Goal: Information Seeking & Learning: Learn about a topic

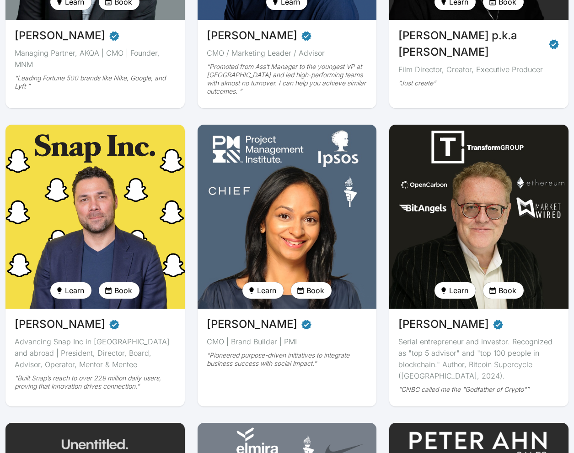
scroll to position [648, 0]
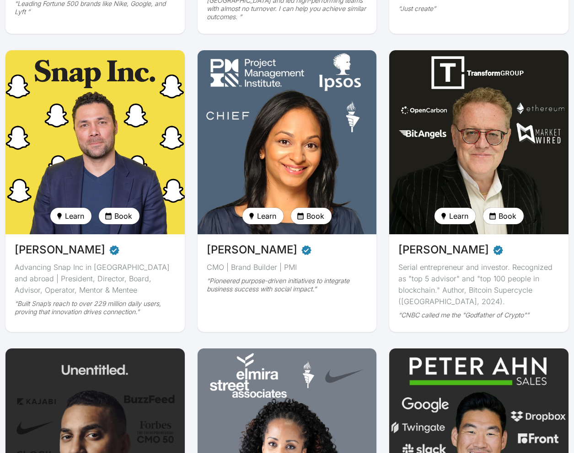
click at [311, 296] on div "[PERSON_NAME] CMO | Brand Builder | PMI “Pioneered purpose-driven initiatives t…" at bounding box center [286, 271] width 179 height 72
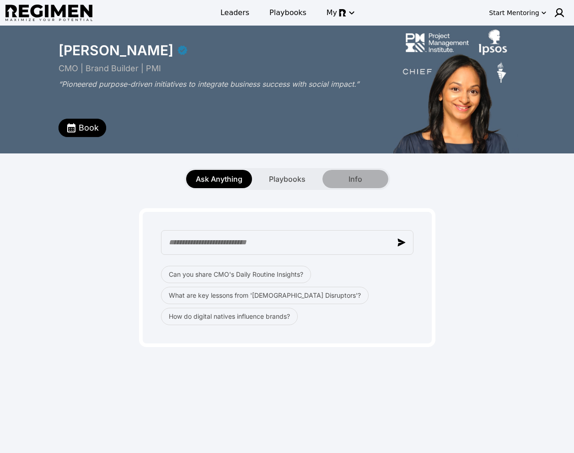
click at [340, 179] on div "Info" at bounding box center [355, 179] width 66 height 18
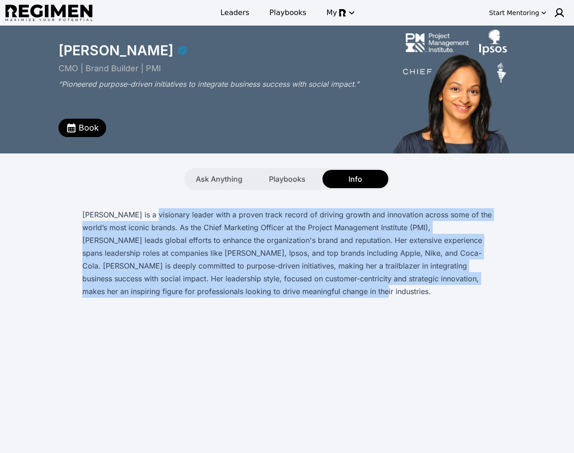
drag, startPoint x: 320, startPoint y: 295, endPoint x: 152, endPoint y: 216, distance: 185.1
click at [152, 216] on p "[PERSON_NAME] is a visionary leader with a proven track record of driving growt…" at bounding box center [287, 253] width 410 height 90
copy p "a visionary leader with a proven track record of driving growth and innovation …"
click at [236, 14] on span "Leaders" at bounding box center [234, 12] width 29 height 11
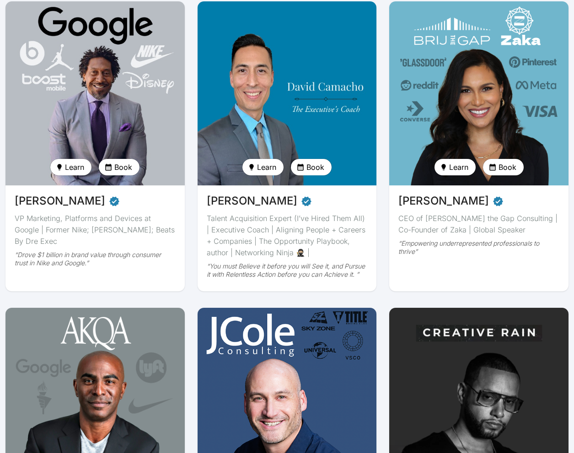
scroll to position [100, 0]
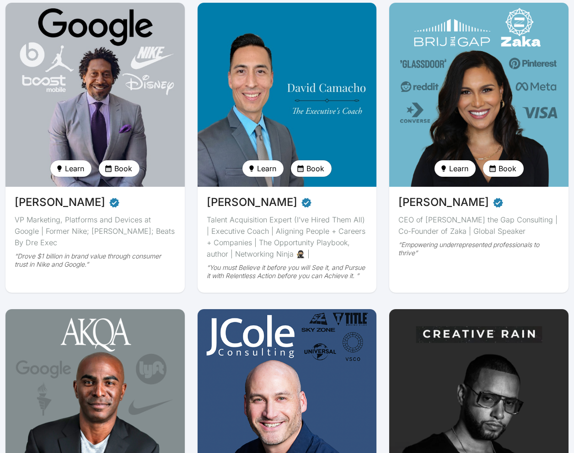
click at [245, 116] on img at bounding box center [287, 95] width 184 height 190
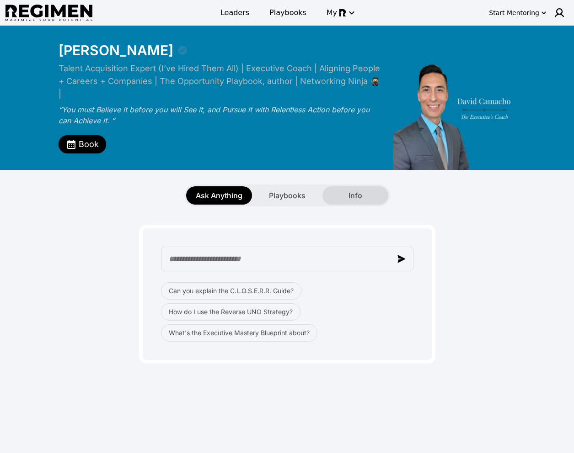
click at [364, 189] on div "Info" at bounding box center [355, 196] width 66 height 18
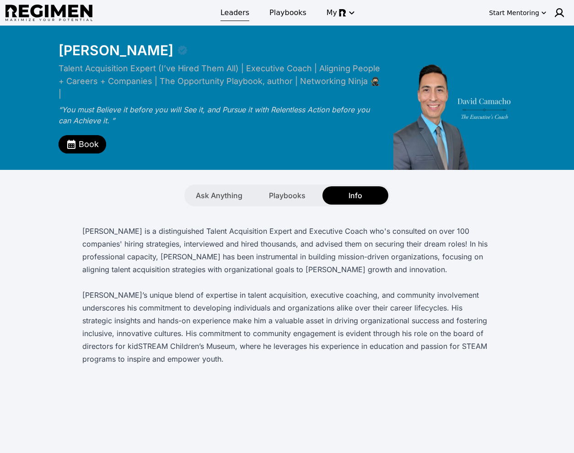
click at [235, 16] on span "Leaders" at bounding box center [234, 12] width 29 height 11
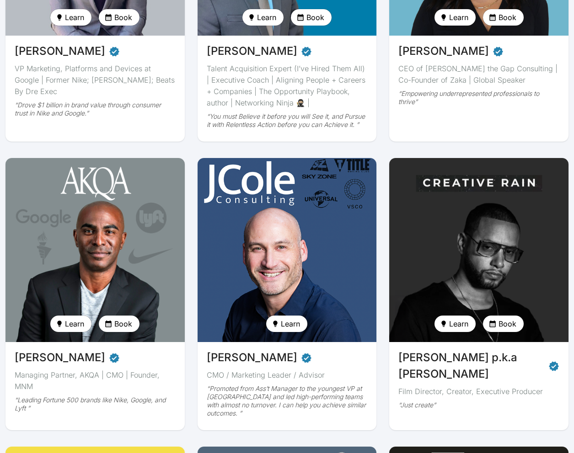
scroll to position [273, 0]
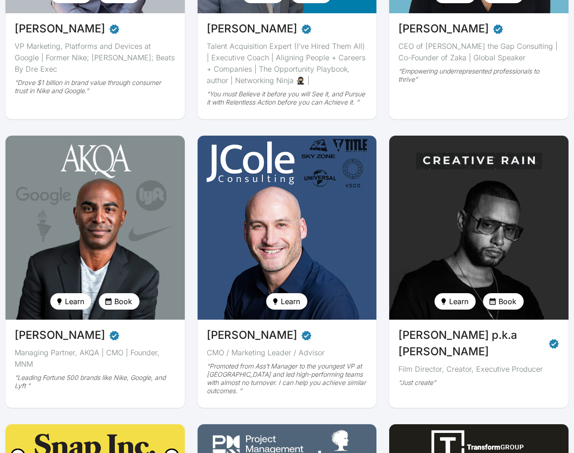
click at [432, 91] on div "[PERSON_NAME] CEO of [PERSON_NAME] the Gap Consulting | Co-Founder of Zaka | Gl…" at bounding box center [478, 54] width 179 height 83
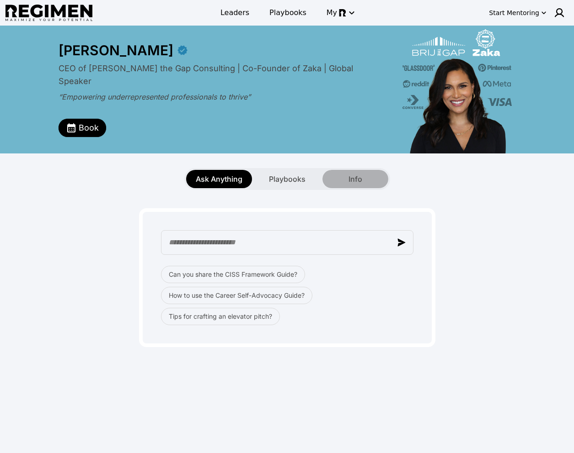
click at [359, 181] on span "Info" at bounding box center [355, 179] width 14 height 11
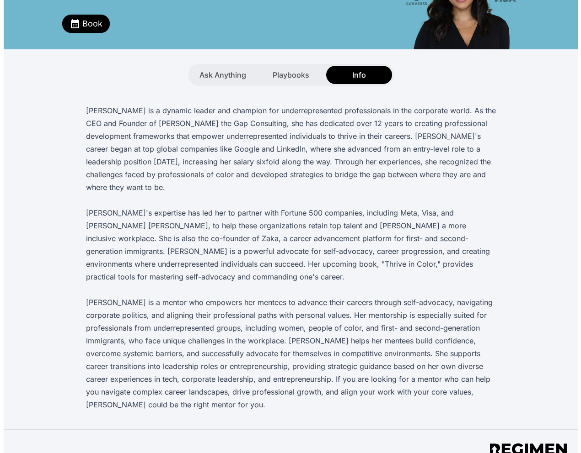
scroll to position [130, 0]
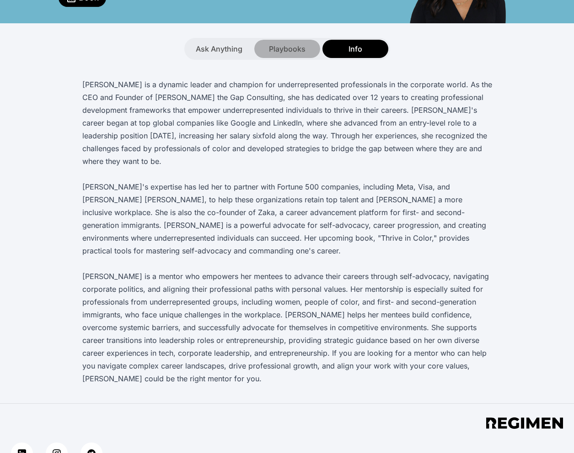
click at [281, 52] on span "Playbooks" at bounding box center [287, 48] width 37 height 11
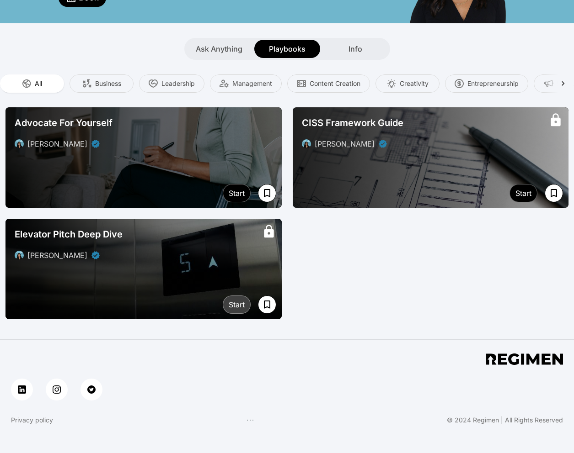
click at [229, 302] on div "Start" at bounding box center [237, 304] width 16 height 11
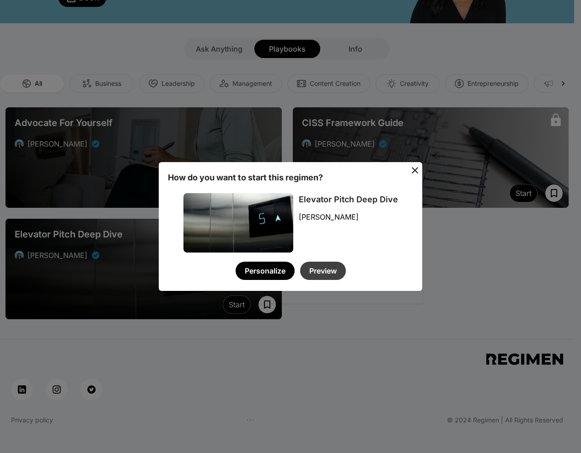
click at [325, 272] on button "Preview" at bounding box center [323, 271] width 46 height 18
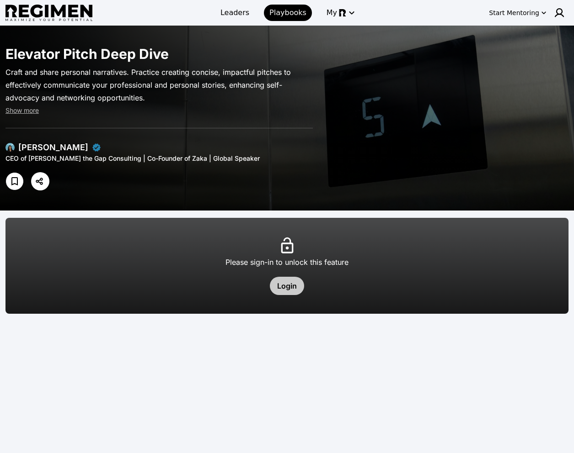
click at [281, 289] on button "Login" at bounding box center [287, 286] width 34 height 18
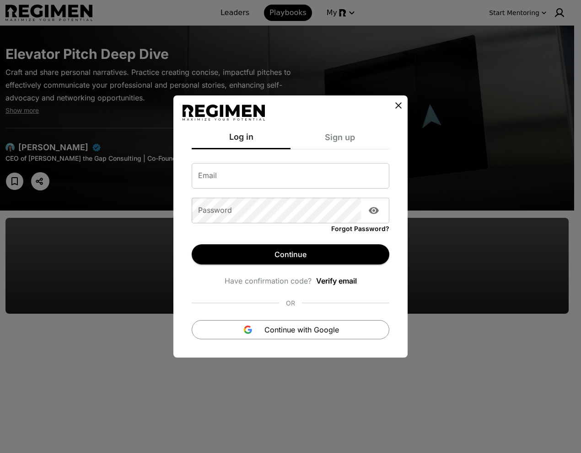
click at [250, 177] on input "Email" at bounding box center [290, 176] width 197 height 26
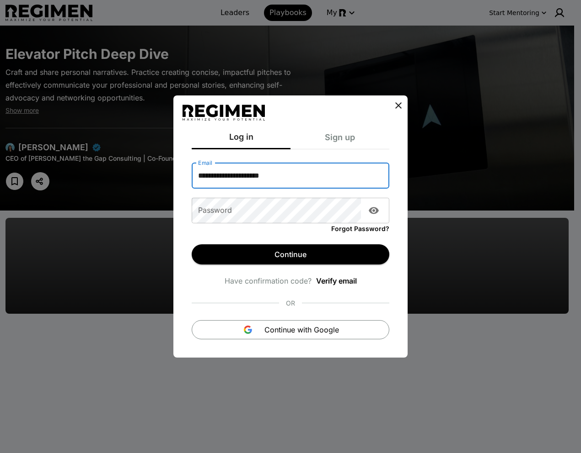
type input "**********"
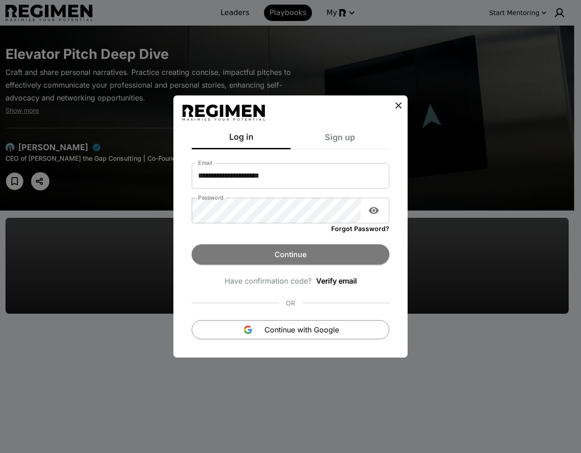
click at [221, 254] on button "Continue" at bounding box center [290, 255] width 197 height 20
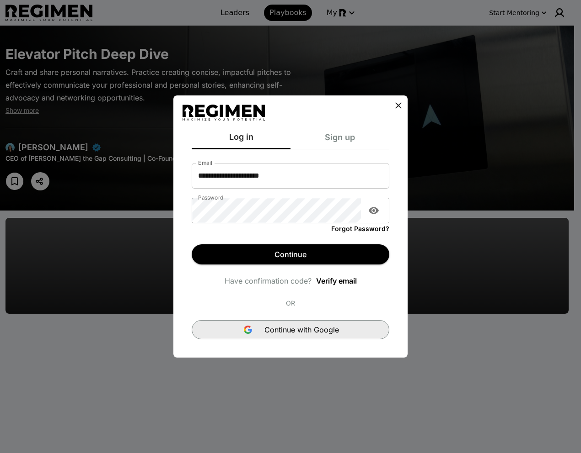
click at [301, 325] on span "Continue with Google" at bounding box center [301, 330] width 75 height 11
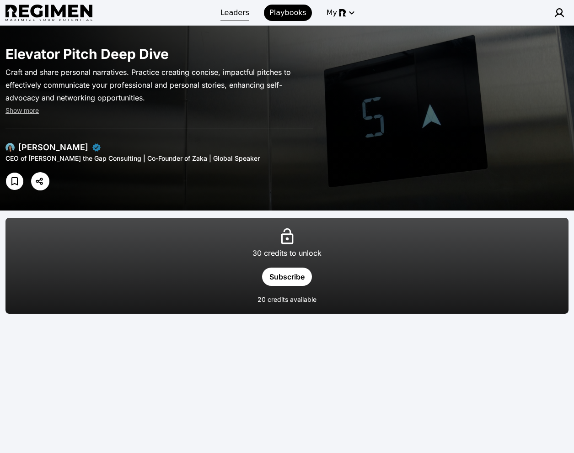
click at [226, 12] on span "Leaders" at bounding box center [234, 12] width 29 height 11
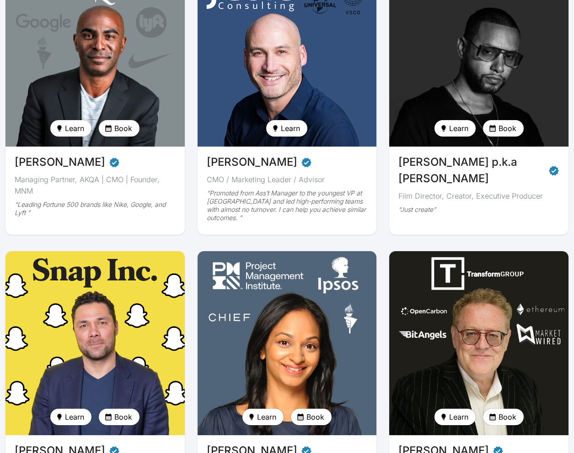
scroll to position [367, 0]
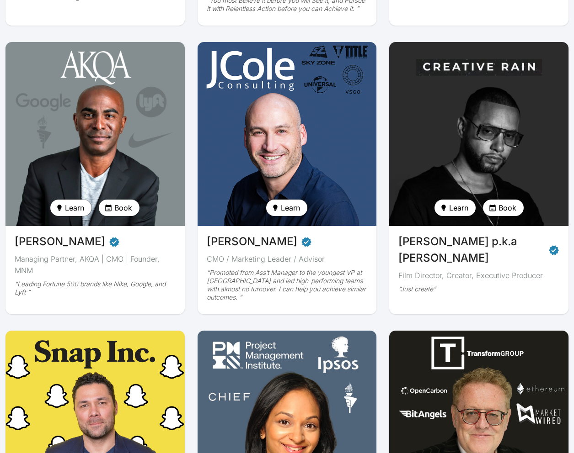
click at [76, 210] on span "Learn" at bounding box center [74, 208] width 19 height 11
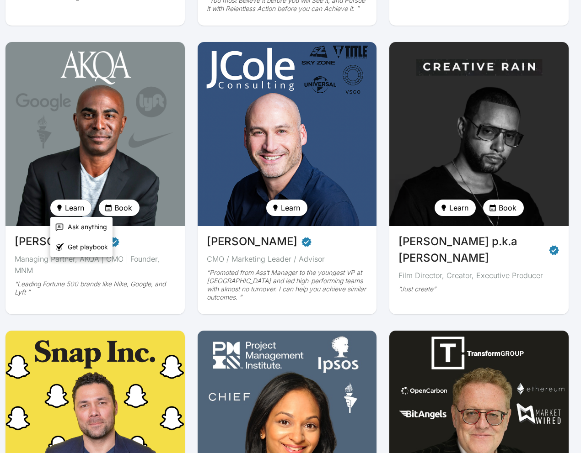
click at [216, 317] on div at bounding box center [290, 226] width 581 height 453
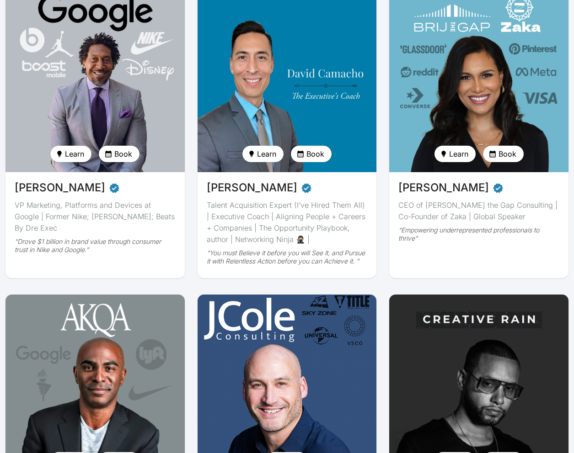
scroll to position [0, 0]
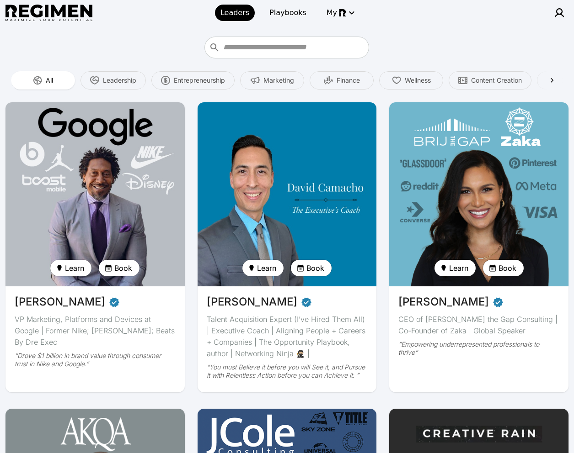
click at [497, 268] on button "Book" at bounding box center [503, 268] width 41 height 16
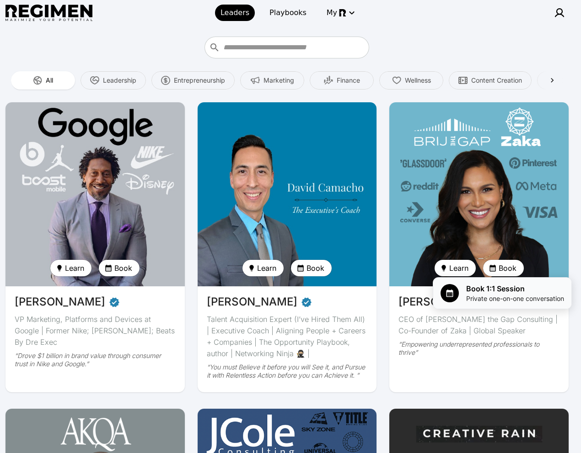
click at [495, 289] on span "Book 1:1 Session" at bounding box center [515, 288] width 98 height 11
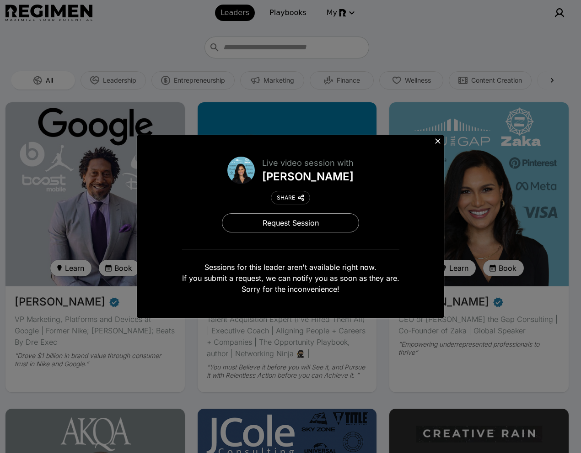
click at [437, 142] on icon at bounding box center [437, 141] width 9 height 9
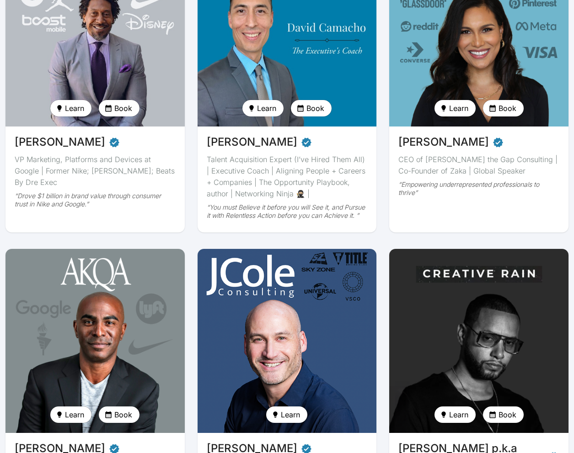
scroll to position [296, 0]
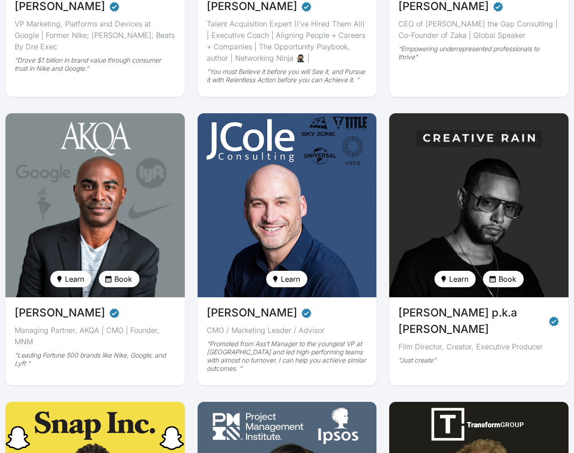
click at [116, 278] on span "Book" at bounding box center [123, 279] width 18 height 11
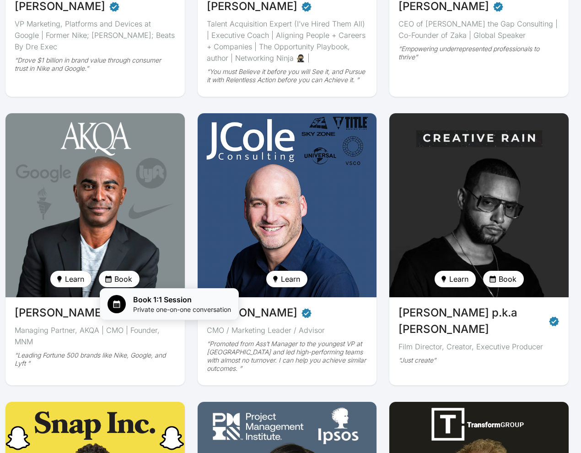
click at [150, 301] on span "Book 1:1 Session" at bounding box center [182, 299] width 98 height 11
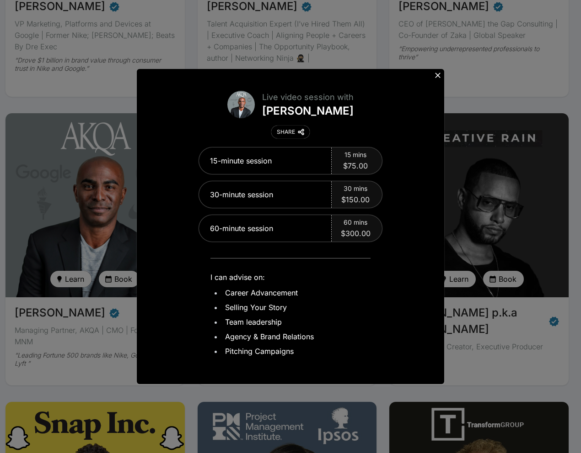
click at [112, 320] on div "Live video session with Jabari Hearn SHARE 15-minute session 15 mins $75.00 30-…" at bounding box center [290, 226] width 581 height 453
click at [352, 225] on span "60 mins" at bounding box center [355, 222] width 24 height 9
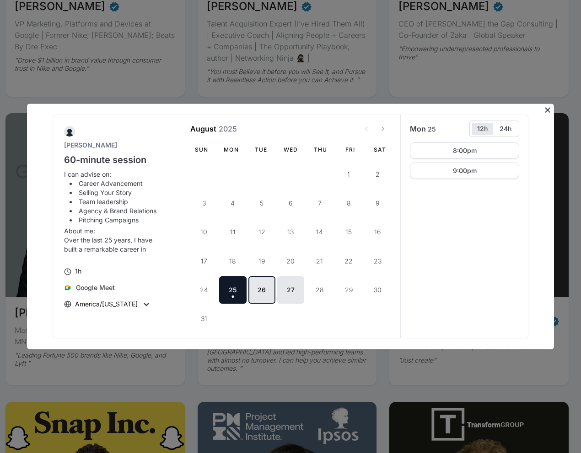
click at [265, 297] on button "26" at bounding box center [261, 290] width 27 height 27
click at [297, 297] on button "27" at bounding box center [290, 290] width 27 height 27
click at [388, 129] on button "View next month" at bounding box center [382, 129] width 16 height 16
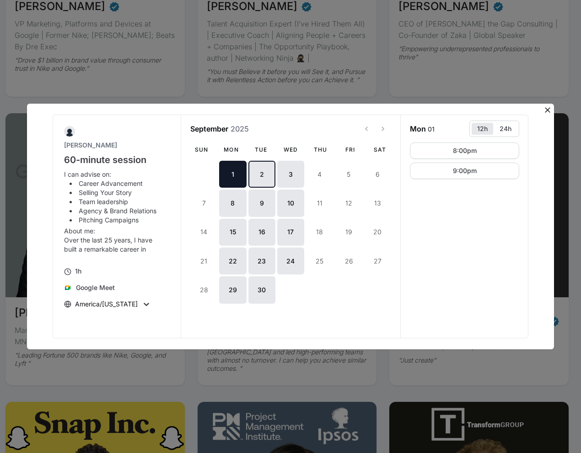
click at [267, 181] on button "2" at bounding box center [261, 174] width 27 height 27
click at [289, 177] on button "3" at bounding box center [290, 174] width 27 height 27
click at [231, 207] on button "8" at bounding box center [232, 203] width 27 height 27
click at [254, 205] on button "9" at bounding box center [261, 203] width 27 height 27
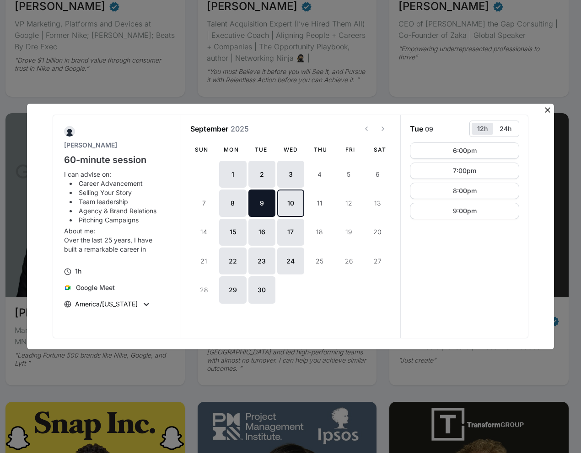
click at [286, 208] on button "10" at bounding box center [290, 203] width 27 height 27
click at [238, 230] on button "15" at bounding box center [232, 232] width 27 height 27
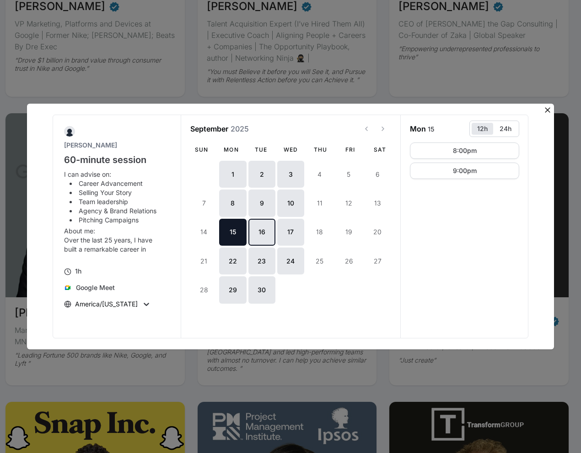
click at [258, 231] on button "16" at bounding box center [261, 232] width 27 height 27
click at [285, 232] on button "17" at bounding box center [290, 232] width 27 height 27
click at [229, 255] on button "22" at bounding box center [232, 261] width 27 height 27
click at [260, 258] on button "23" at bounding box center [261, 261] width 27 height 27
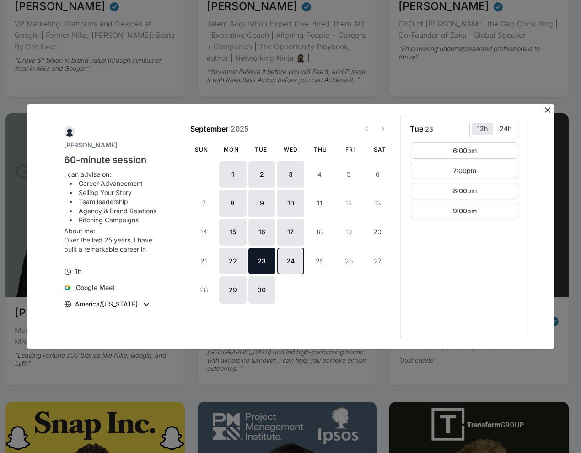
click at [282, 261] on button "24" at bounding box center [290, 261] width 27 height 27
click at [548, 111] on icon at bounding box center [547, 110] width 9 height 9
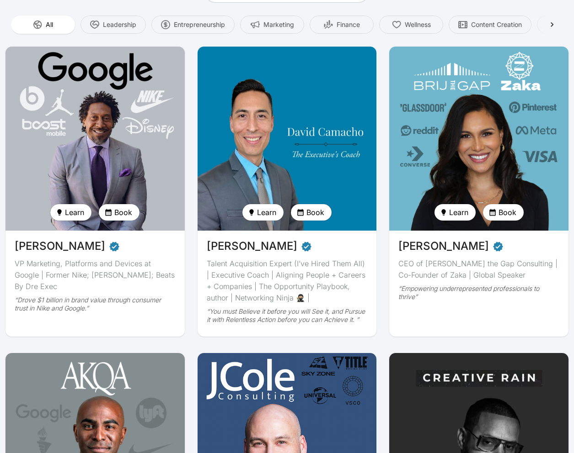
scroll to position [167, 0]
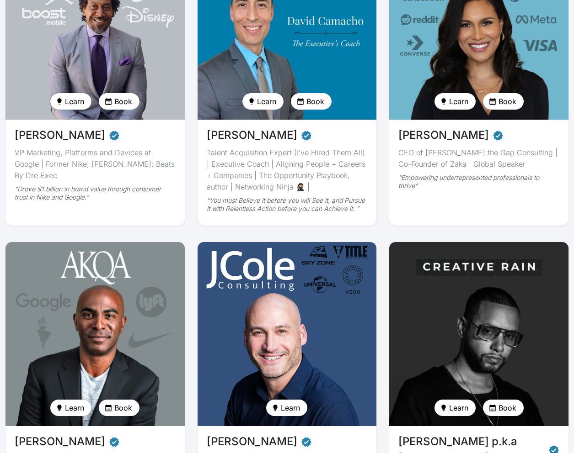
click at [76, 103] on span "Learn" at bounding box center [74, 101] width 19 height 11
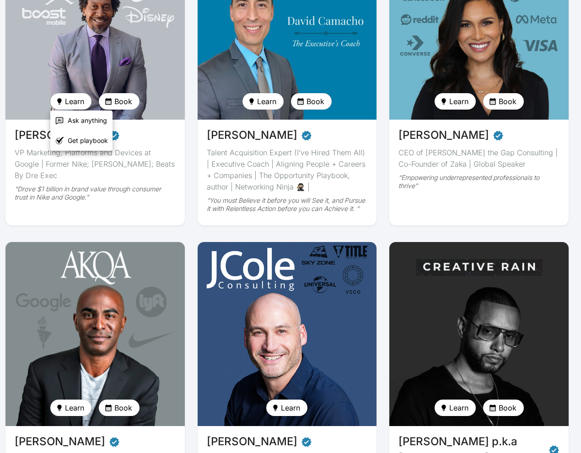
click at [133, 150] on div at bounding box center [290, 226] width 581 height 453
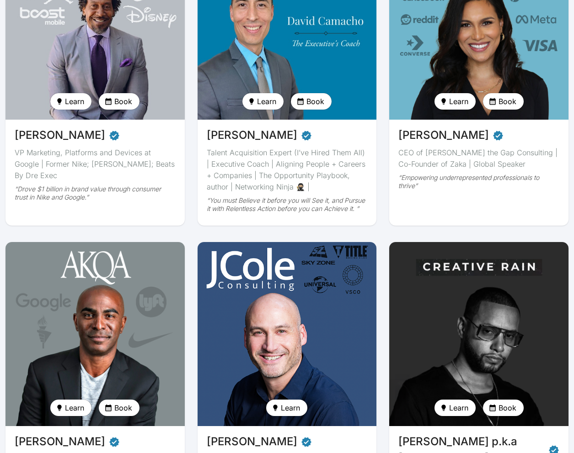
click at [132, 161] on div "VP Marketing, Platforms and Devices at Google | Former Nike; [PERSON_NAME]; Bea…" at bounding box center [95, 164] width 161 height 34
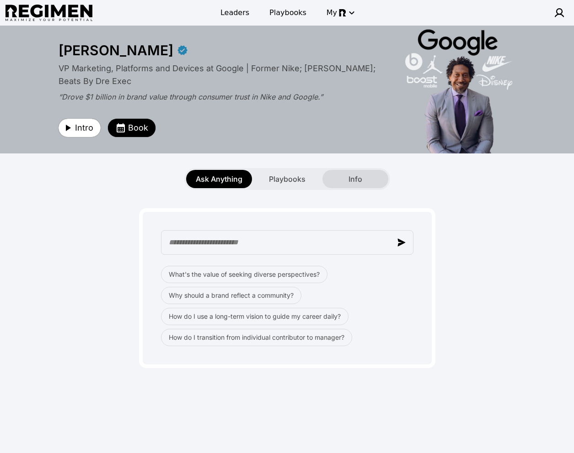
click at [352, 179] on span "Info" at bounding box center [355, 179] width 14 height 11
